Goal: Communication & Community: Ask a question

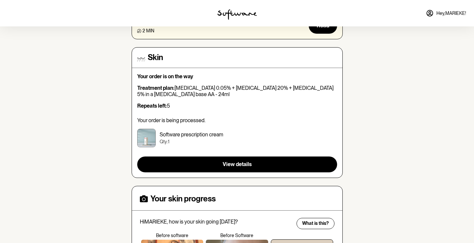
scroll to position [84, 0]
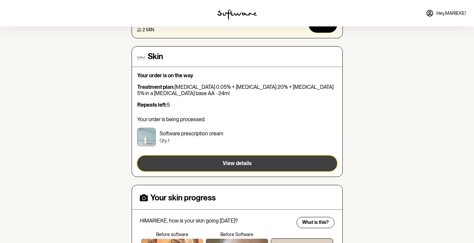
click at [247, 160] on span "View details" at bounding box center [237, 163] width 29 height 6
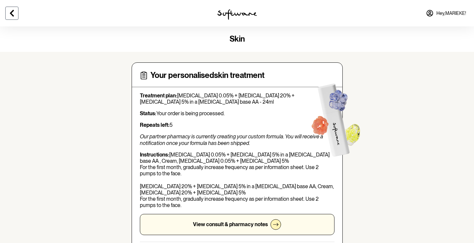
click at [13, 9] on button at bounding box center [11, 13] width 13 height 13
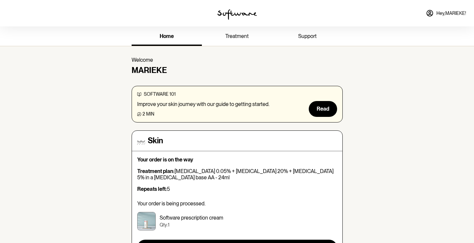
click at [314, 33] on span "support" at bounding box center [307, 36] width 18 height 6
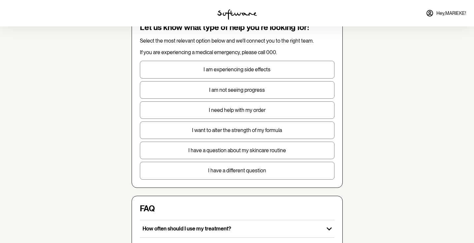
scroll to position [48, 0]
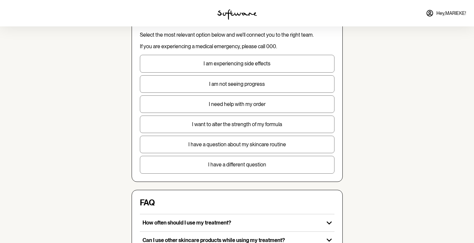
click at [265, 107] on p "I need help with my order" at bounding box center [237, 104] width 194 height 6
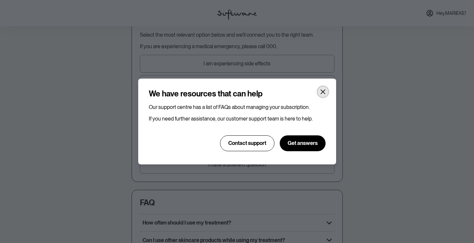
click at [323, 90] on icon "Close" at bounding box center [322, 91] width 5 height 5
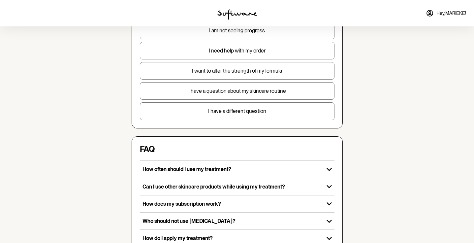
scroll to position [103, 0]
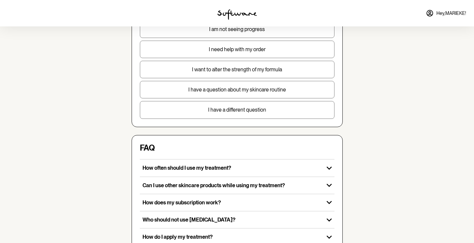
click at [287, 113] on button "I have a different question" at bounding box center [237, 109] width 195 height 17
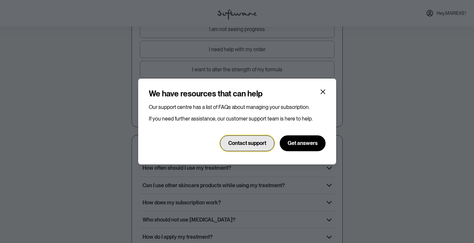
click at [259, 142] on span "Contact support" at bounding box center [247, 143] width 38 height 6
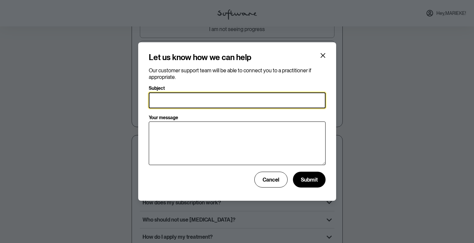
click at [230, 100] on input "Subject" at bounding box center [237, 100] width 177 height 16
type input "Latest order"
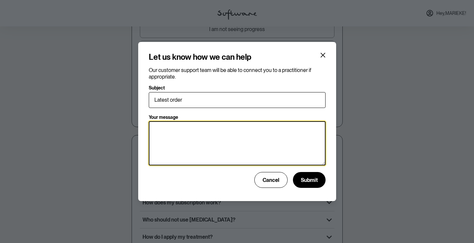
click at [217, 142] on textarea "Your message" at bounding box center [237, 143] width 177 height 44
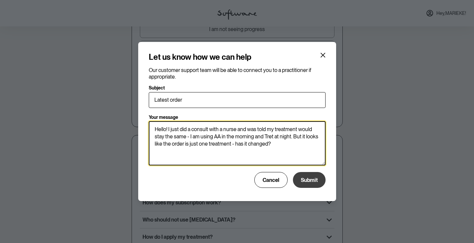
type textarea "Hello! I just did a consult with a nurse and was told my treatment would stay t…"
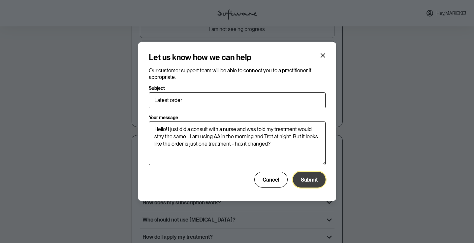
click at [308, 181] on span "Submit" at bounding box center [309, 179] width 17 height 6
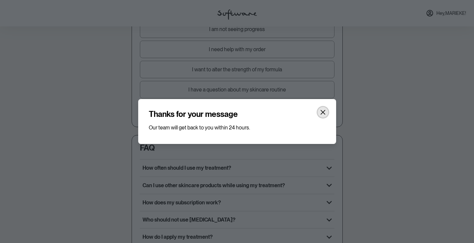
click at [323, 112] on icon "Close" at bounding box center [322, 112] width 5 height 5
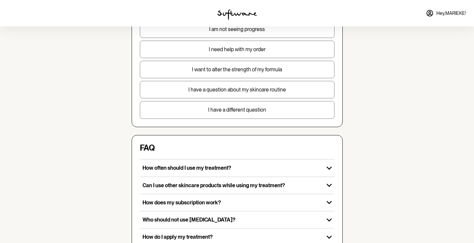
scroll to position [0, 0]
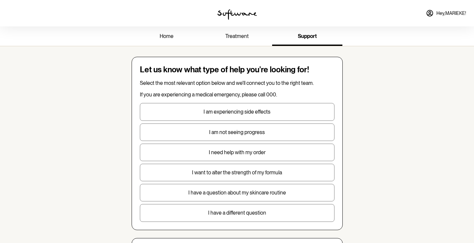
click at [240, 35] on span "treatment" at bounding box center [236, 36] width 23 height 6
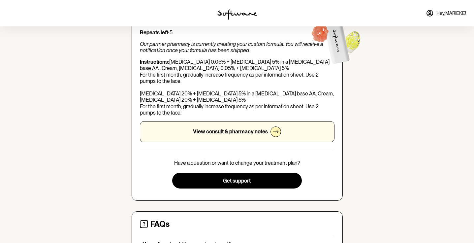
scroll to position [109, 0]
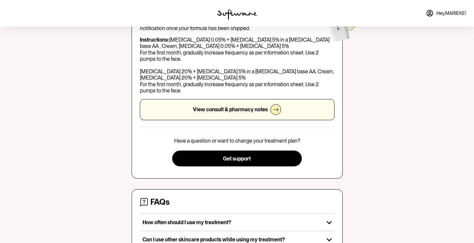
click at [441, 11] on span "Hey, [PERSON_NAME] !" at bounding box center [451, 14] width 30 height 6
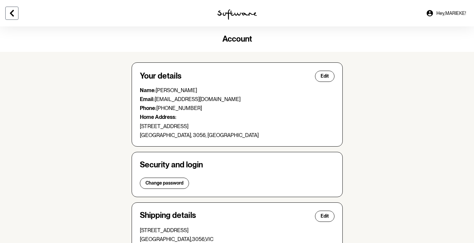
click at [13, 15] on icon at bounding box center [12, 13] width 4 height 7
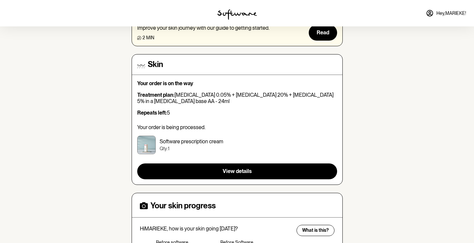
scroll to position [76, 0]
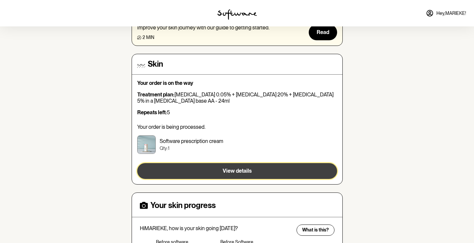
click at [219, 167] on button "View details" at bounding box center [237, 171] width 200 height 16
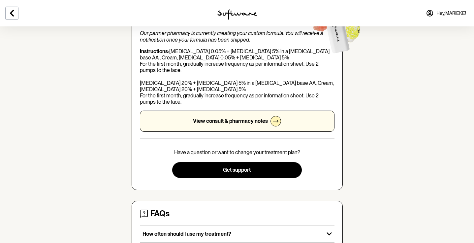
scroll to position [41, 0]
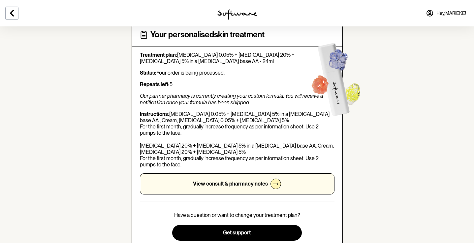
click at [213, 185] on p "View consult & pharmacy notes" at bounding box center [230, 183] width 75 height 6
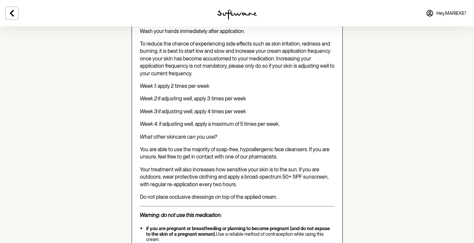
scroll to position [1477, 0]
